Goal: Task Accomplishment & Management: Use online tool/utility

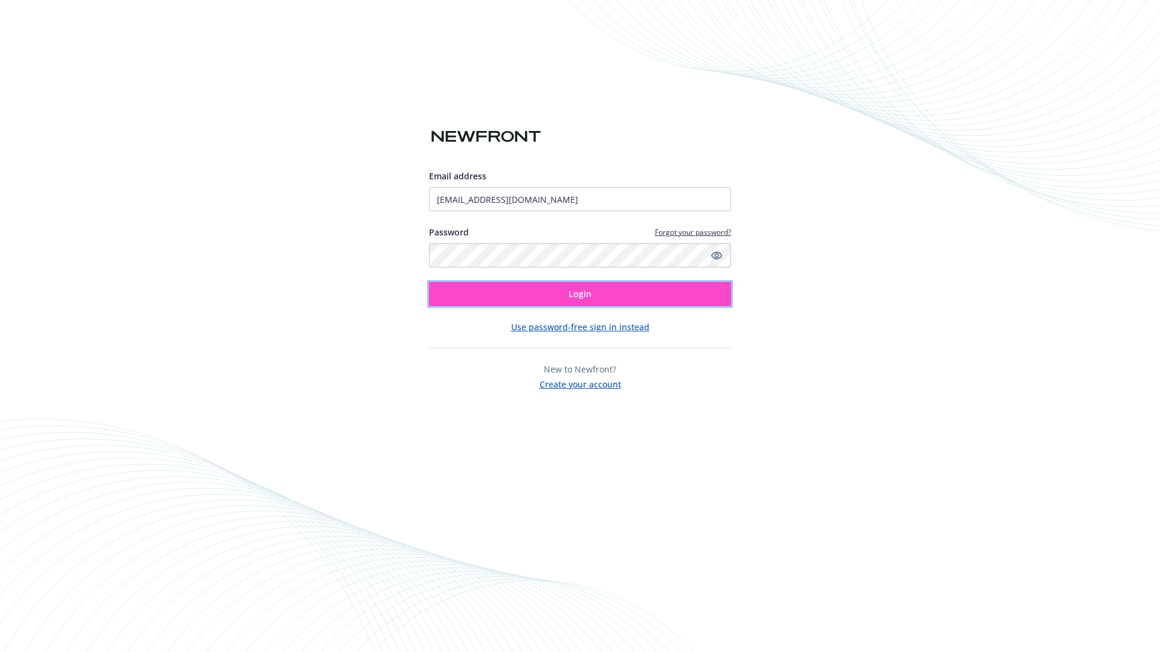
click at [580, 294] on span "Login" at bounding box center [579, 293] width 23 height 11
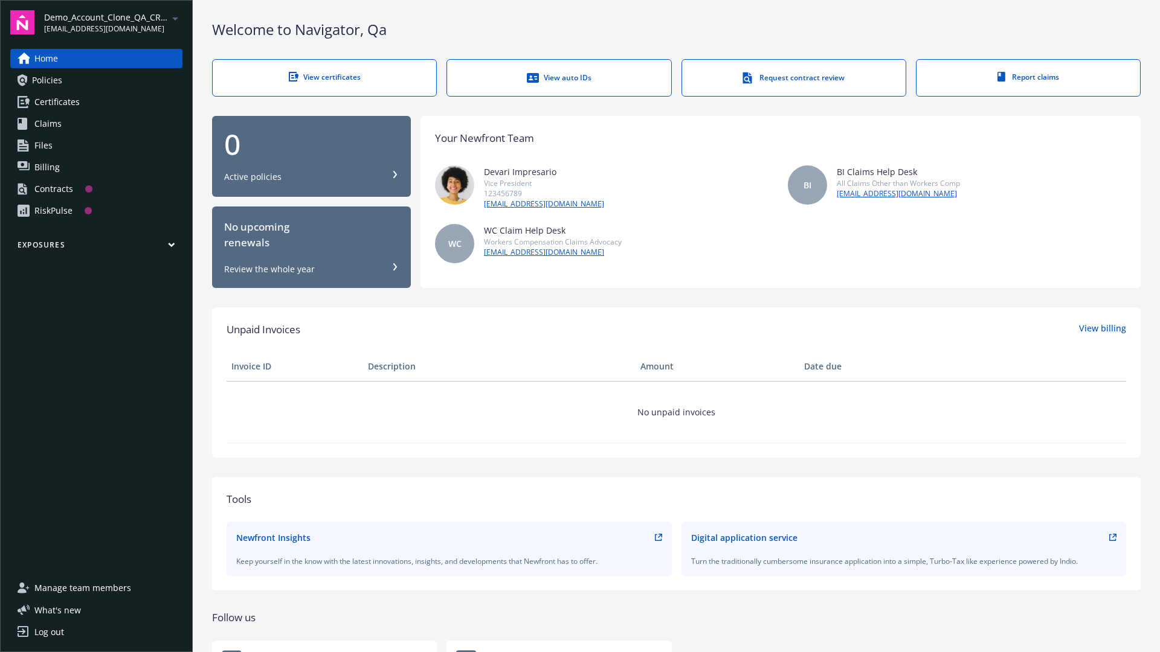
click at [113, 22] on span "Demo_Account_Clone_QA_CR_Tests_Prospect" at bounding box center [106, 17] width 124 height 13
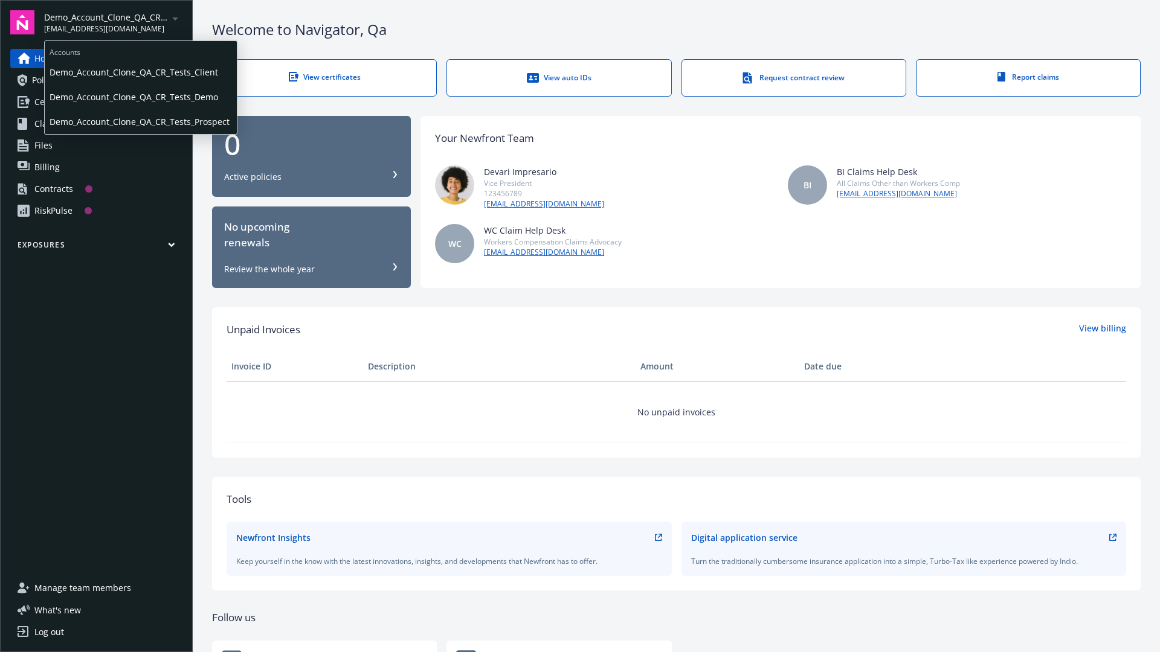
click at [140, 72] on span "Demo_Account_Clone_QA_CR_Tests_Client" at bounding box center [141, 72] width 182 height 25
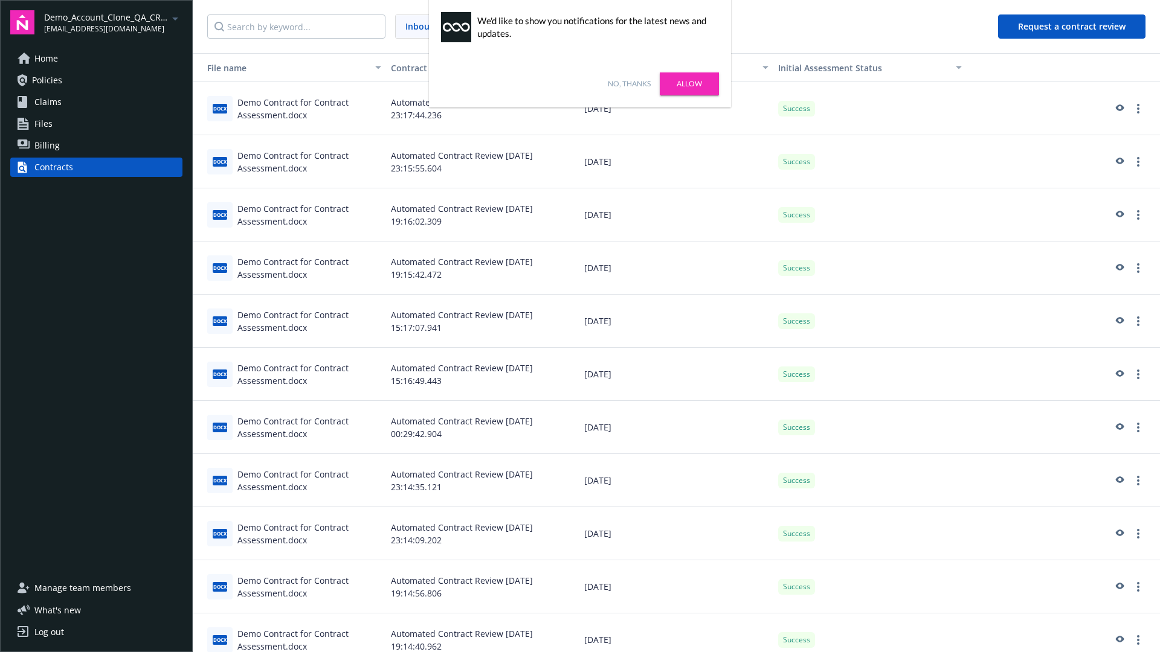
click at [629, 84] on link "No, thanks" at bounding box center [629, 84] width 43 height 11
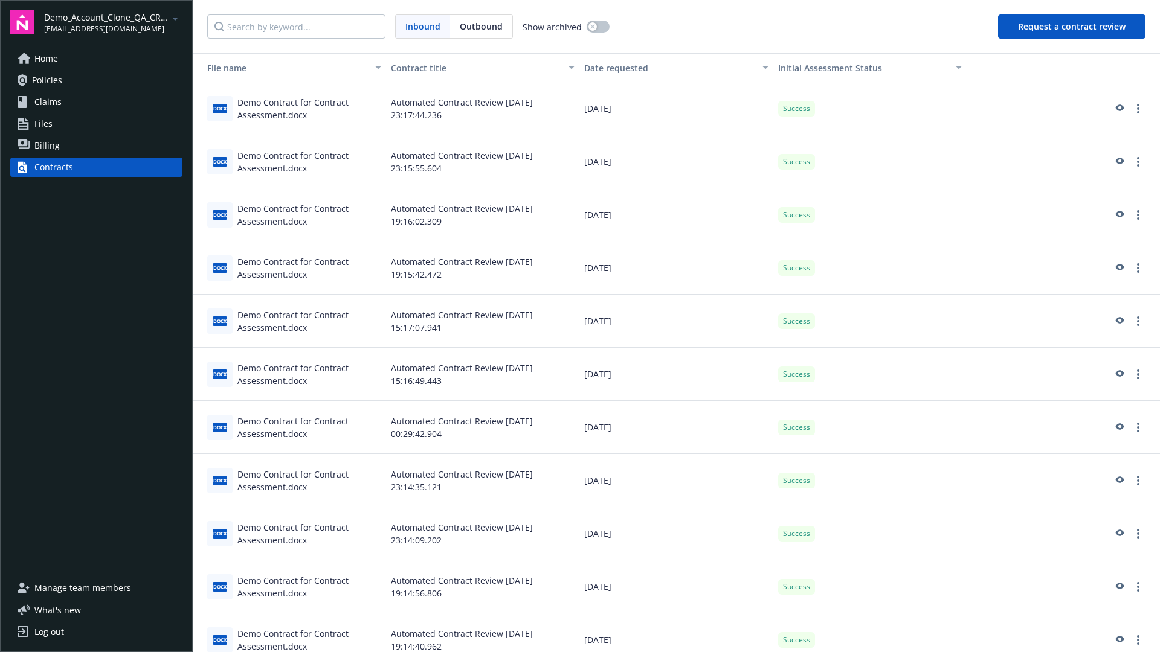
click at [1072, 27] on button "Request a contract review" at bounding box center [1071, 26] width 147 height 24
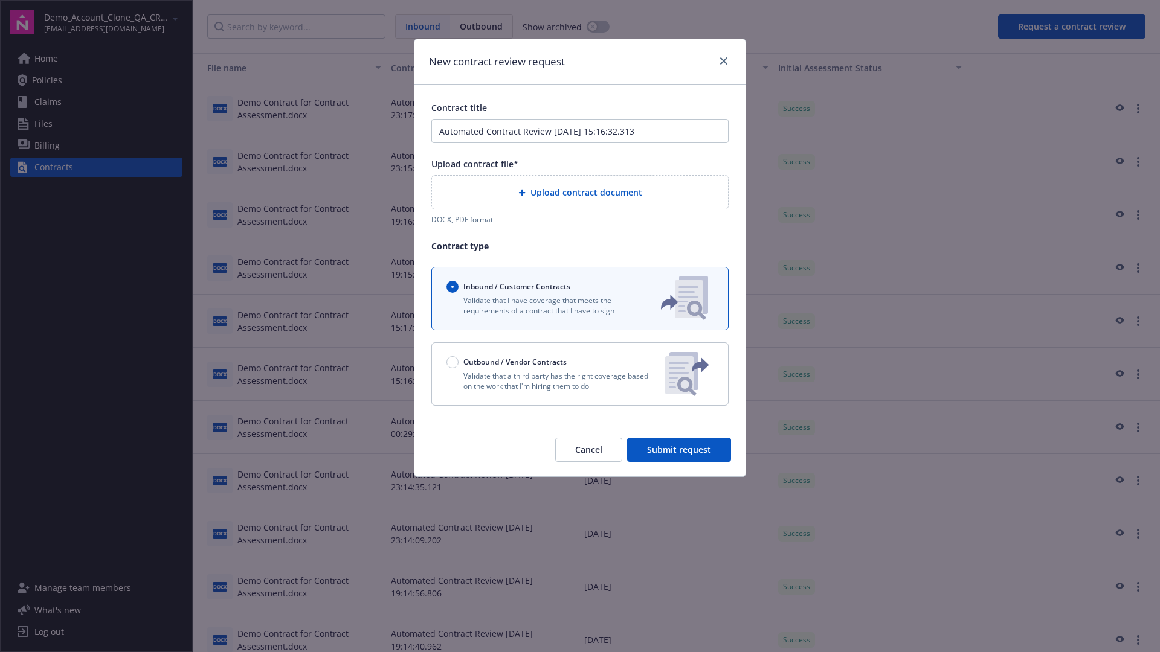
type input "Automated Contract Review 08-14-2025 15:16:32.313"
click at [580, 374] on p "Validate that a third party has the right coverage based on the work that I'm h…" at bounding box center [550, 381] width 209 height 21
radio input "false"
radio input "true"
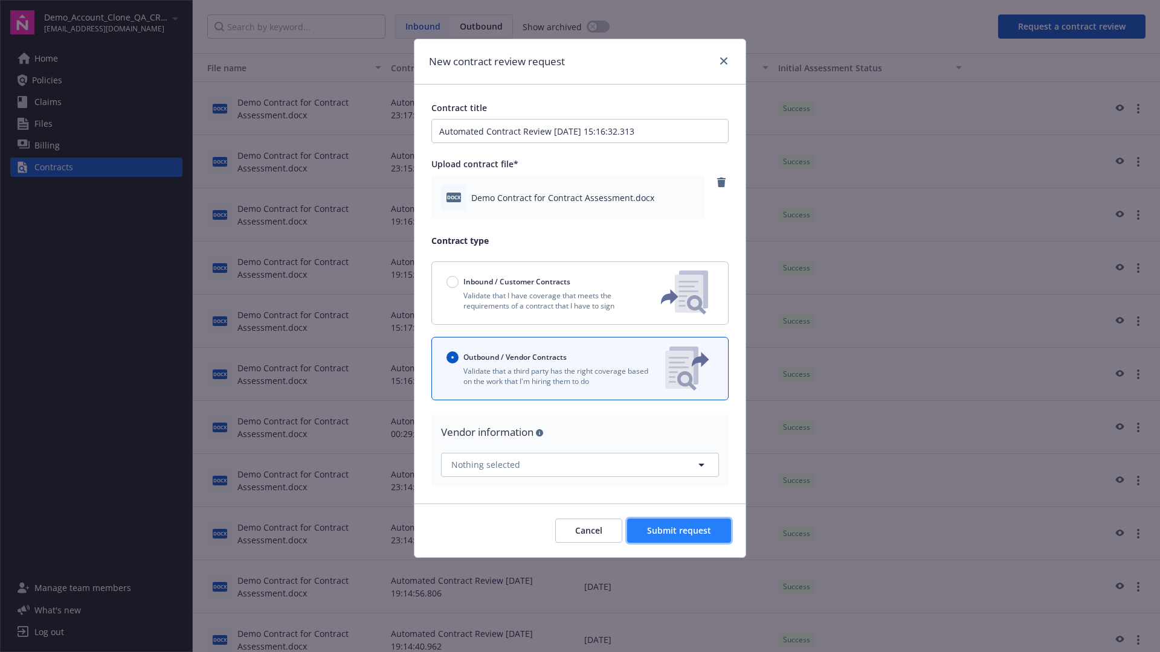
click at [679, 530] on span "Submit request" at bounding box center [679, 530] width 64 height 11
